Goal: Information Seeking & Learning: Learn about a topic

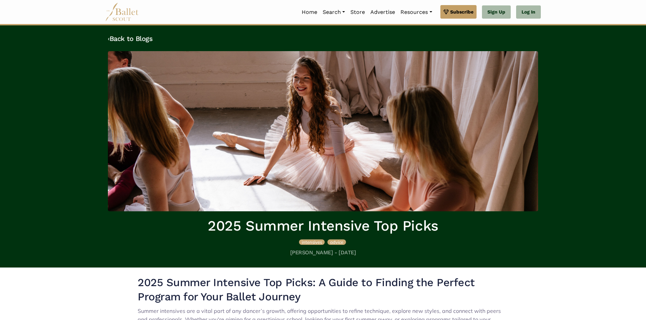
scroll to position [921, 0]
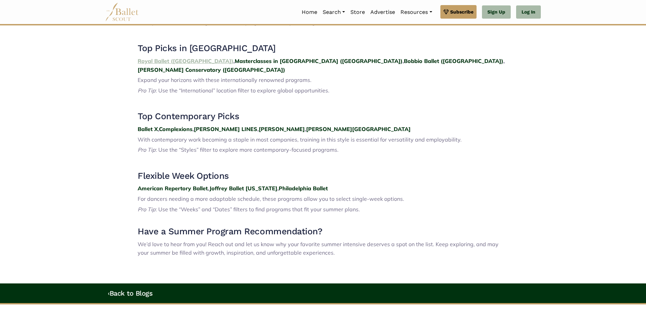
click at [166, 58] on strong "Royal Ballet ([GEOGRAPHIC_DATA])" at bounding box center [186, 61] width 96 height 7
click at [165, 58] on strong "Royal Ballet (UK)" at bounding box center [186, 61] width 96 height 7
click at [290, 185] on strong "Philadelphia Ballet" at bounding box center [303, 188] width 49 height 7
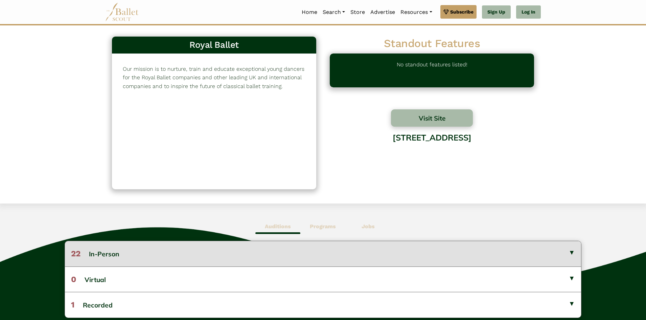
click at [119, 253] on button "22 In-Person" at bounding box center [323, 253] width 516 height 25
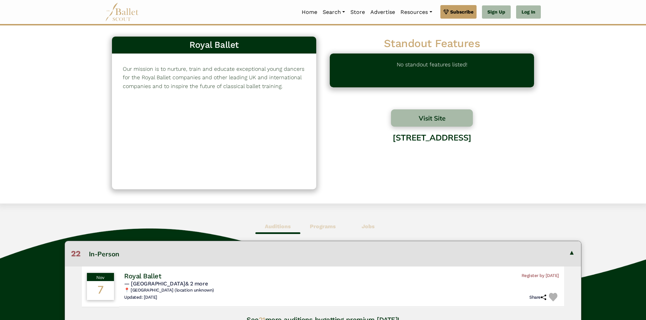
click at [119, 253] on button "22 In-Person" at bounding box center [323, 253] width 516 height 25
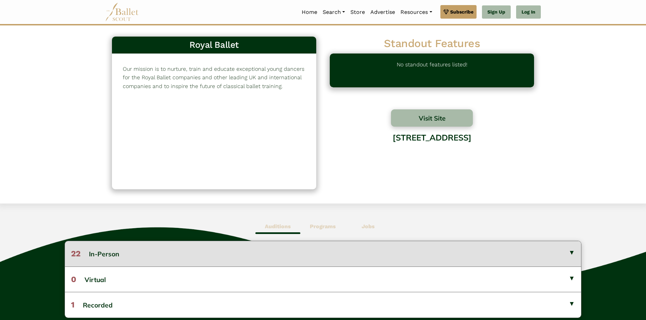
click at [119, 253] on button "22 In-Person" at bounding box center [323, 253] width 516 height 25
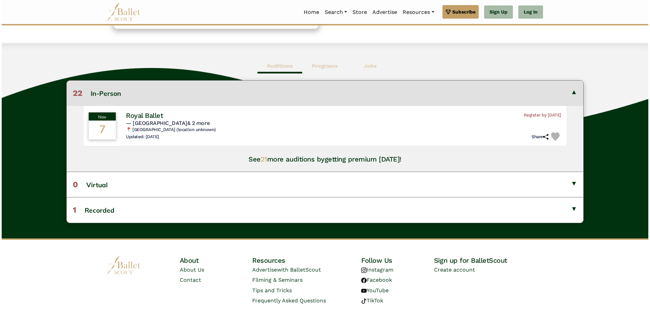
scroll to position [174, 0]
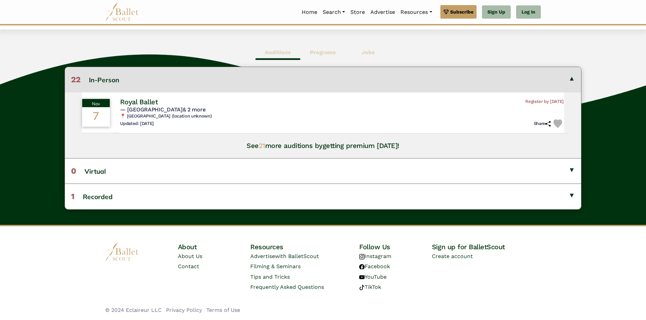
click at [146, 102] on h4 "Royal Ballet" at bounding box center [139, 101] width 38 height 9
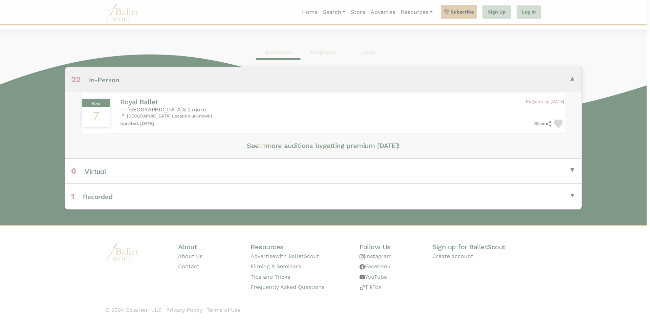
click at [146, 102] on body "Premium Feature Make this audition season count. Upgrade to premium for access …" at bounding box center [325, 73] width 650 height 494
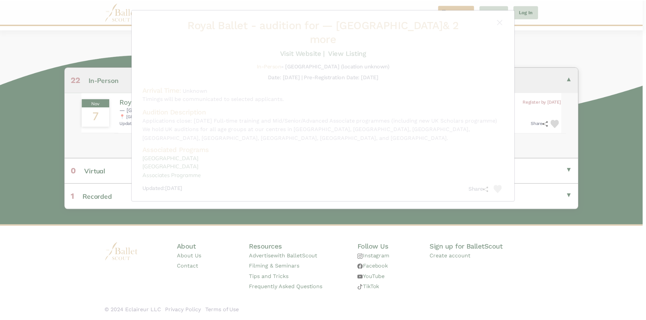
scroll to position [174, 0]
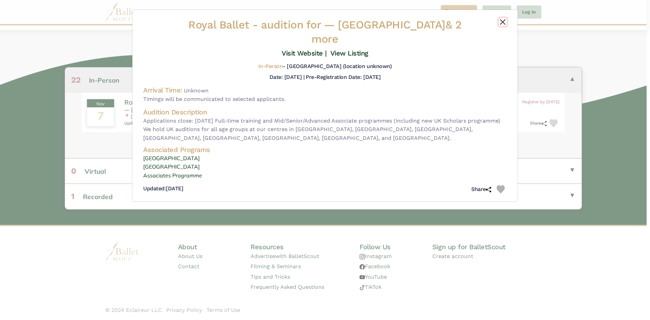
click at [503, 20] on button "Close" at bounding box center [503, 22] width 8 height 8
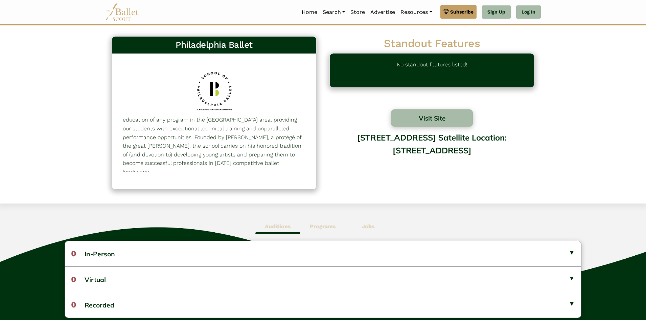
scroll to position [13, 0]
